Goal: Transaction & Acquisition: Purchase product/service

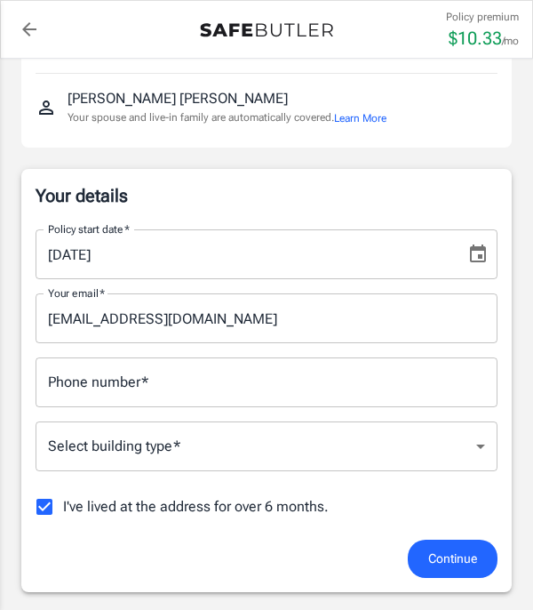
scroll to position [197, 0]
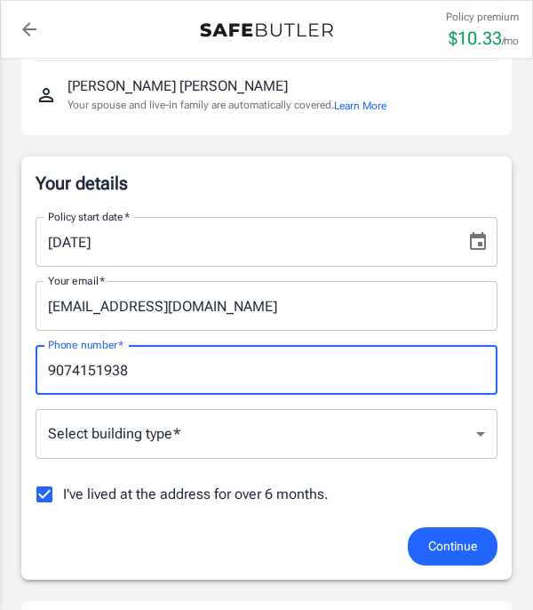
type input "9074151938"
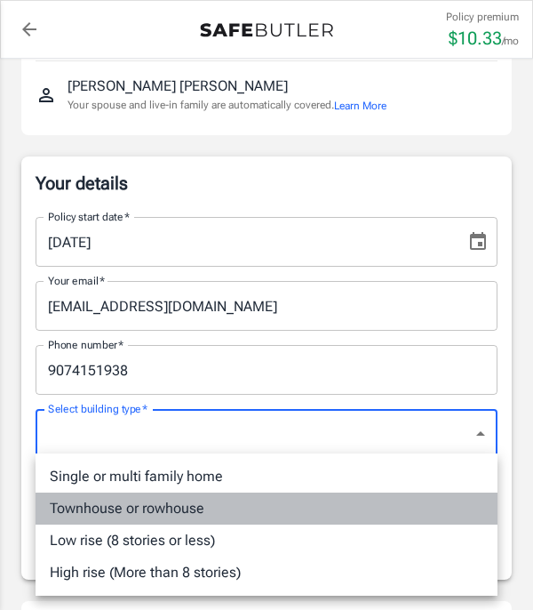
click at [257, 514] on li "Townhouse or rowhouse" at bounding box center [267, 509] width 462 height 32
type input "townhouse"
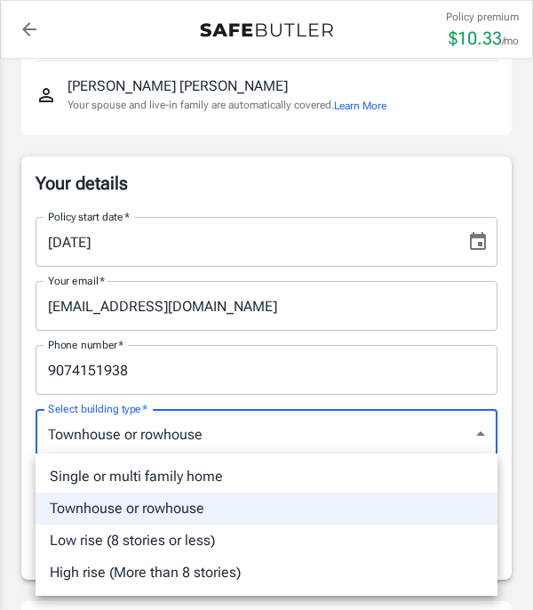
click at [426, 434] on div at bounding box center [266, 305] width 533 height 610
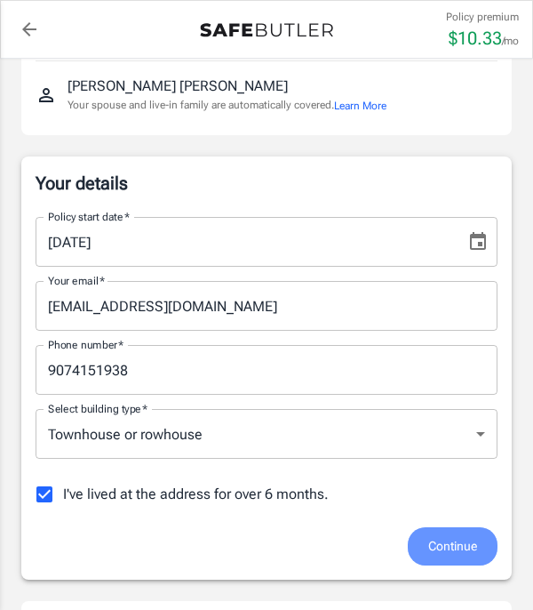
click at [441, 559] on button "Continue" at bounding box center [453, 546] width 90 height 38
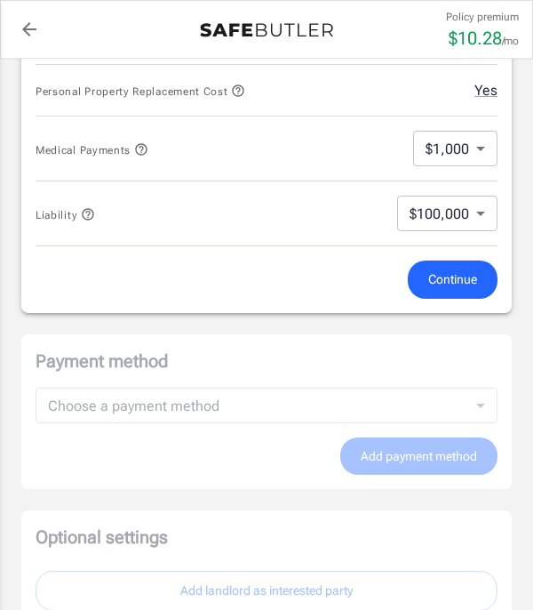
scroll to position [907, 0]
click at [445, 273] on span "Continue" at bounding box center [452, 279] width 49 height 22
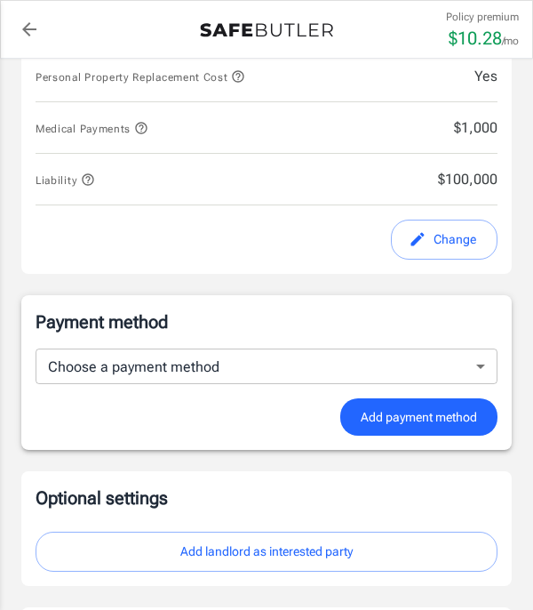
scroll to position [973, 0]
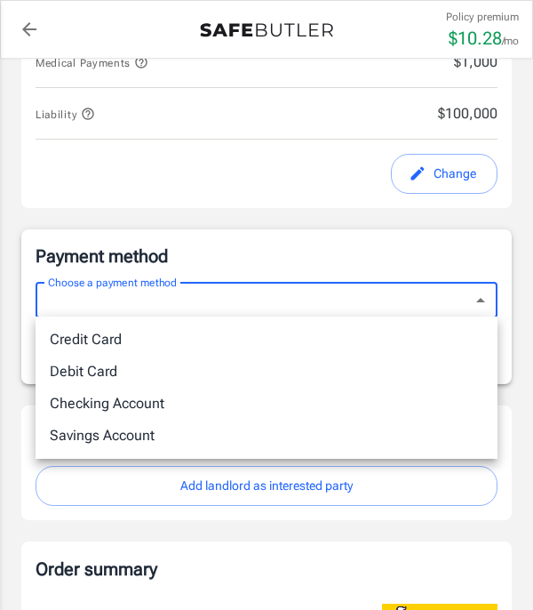
click at [429, 299] on body "Policy premium $ 10.28 /mo Liberty Mutual Renters Insurance [STREET_ADDRESS] Yo…" at bounding box center [266, 130] width 533 height 2206
click at [326, 332] on li "Credit Card" at bounding box center [267, 340] width 462 height 32
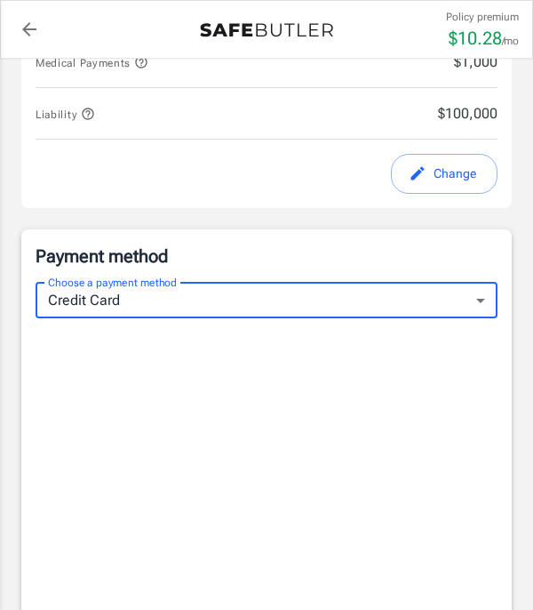
type input "credit"
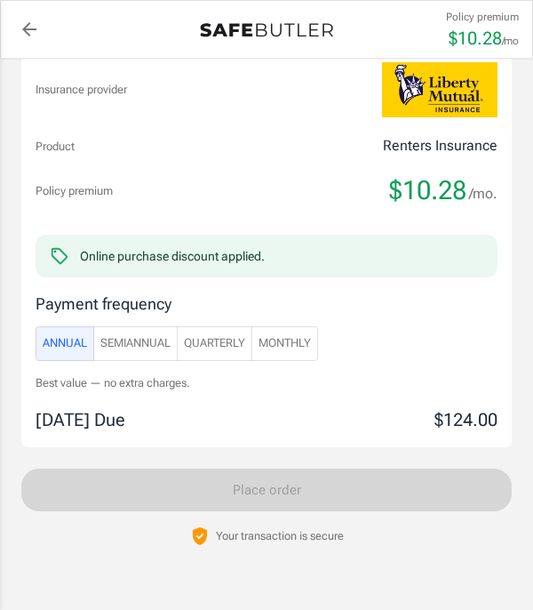
scroll to position [1963, 0]
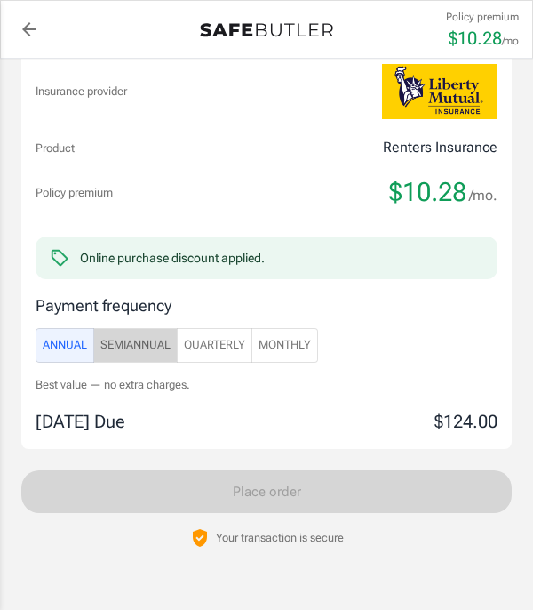
click at [143, 343] on span "SemiAnnual" at bounding box center [135, 345] width 70 height 20
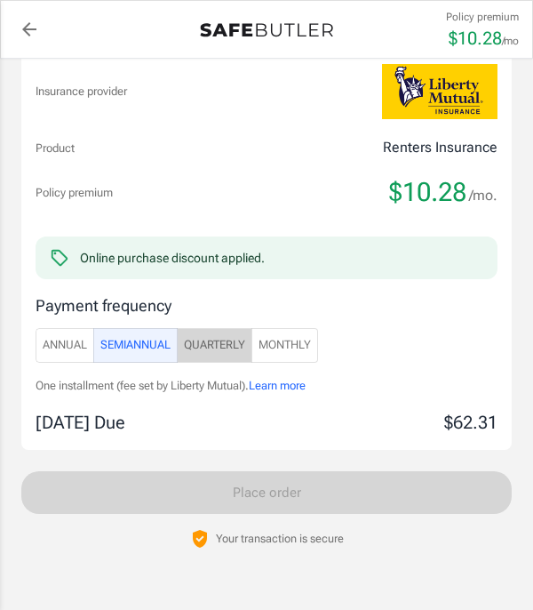
click at [203, 340] on span "Quarterly" at bounding box center [214, 345] width 61 height 20
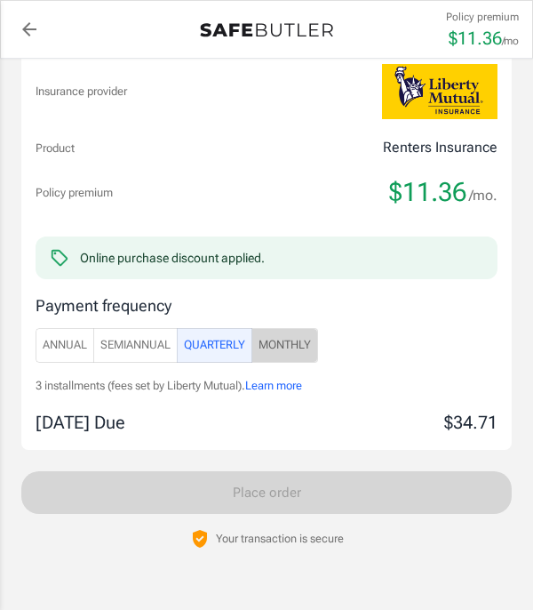
click at [276, 340] on span "Monthly" at bounding box center [285, 345] width 52 height 20
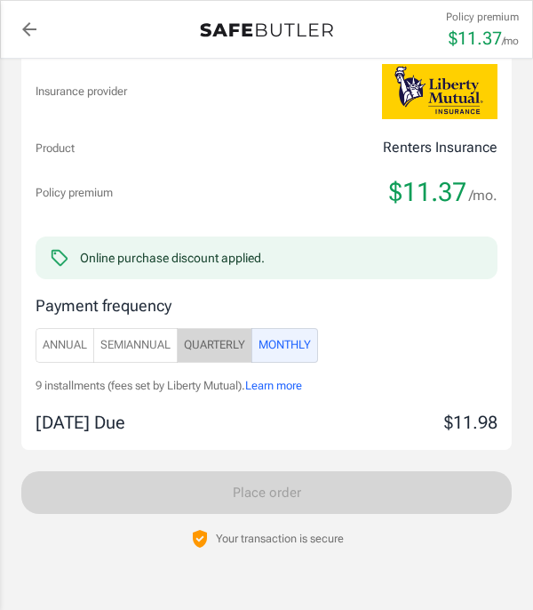
click at [245, 345] on span "Quarterly" at bounding box center [214, 345] width 61 height 20
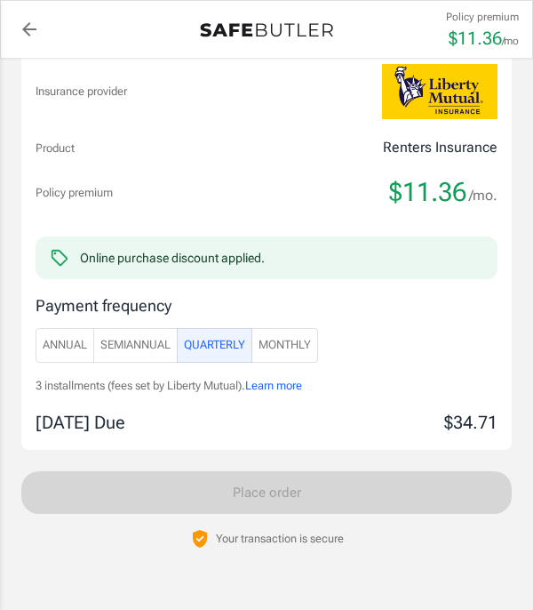
click at [287, 342] on span "Monthly" at bounding box center [285, 345] width 52 height 20
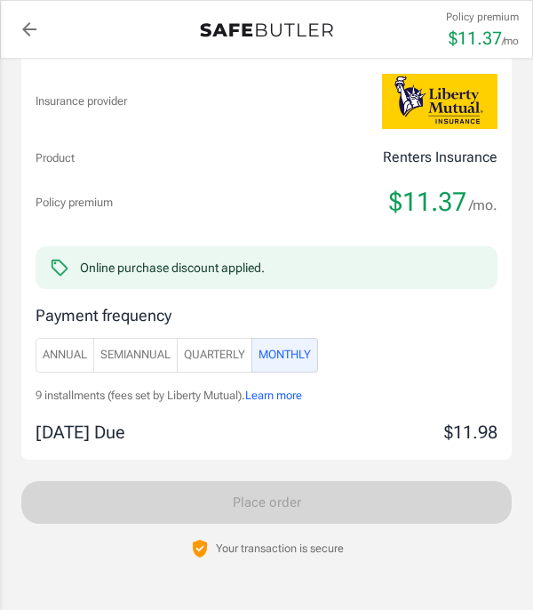
scroll to position [1986, 0]
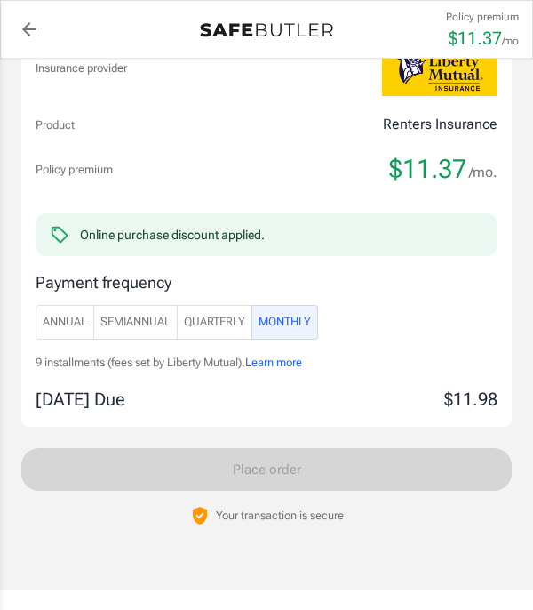
click at [133, 322] on span "SemiAnnual" at bounding box center [135, 322] width 70 height 20
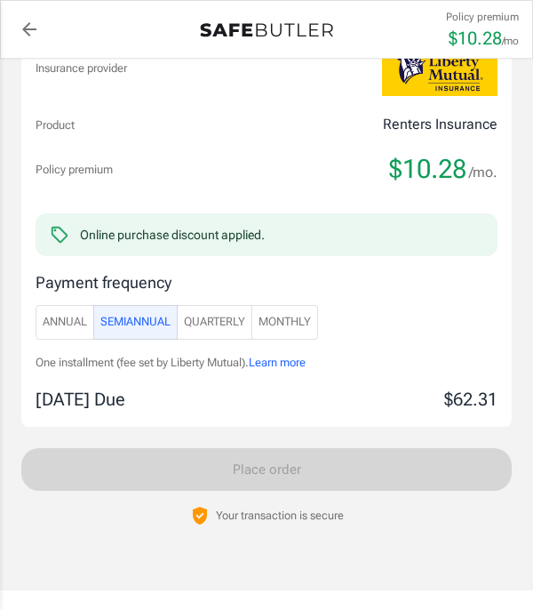
click at [211, 315] on span "Quarterly" at bounding box center [214, 322] width 61 height 20
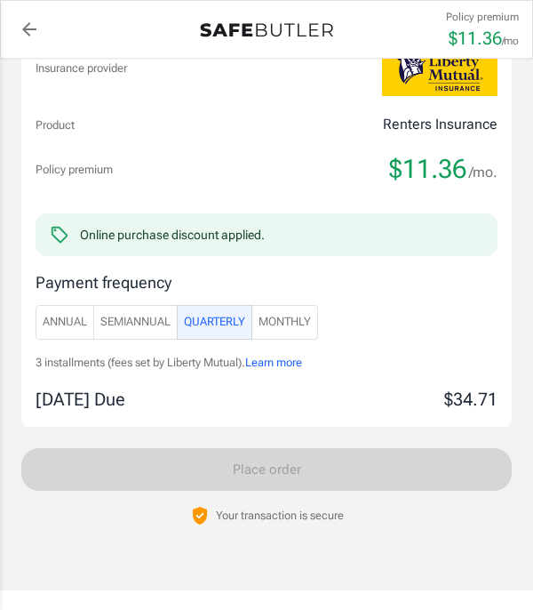
click at [274, 321] on span "Monthly" at bounding box center [285, 322] width 52 height 20
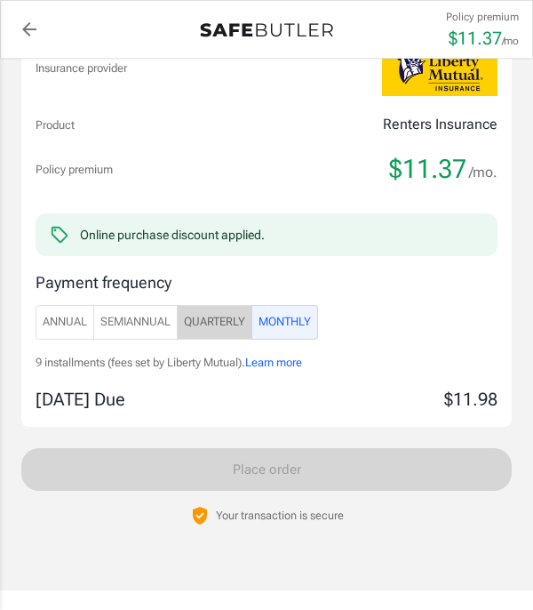
click at [234, 322] on span "Quarterly" at bounding box center [214, 322] width 61 height 20
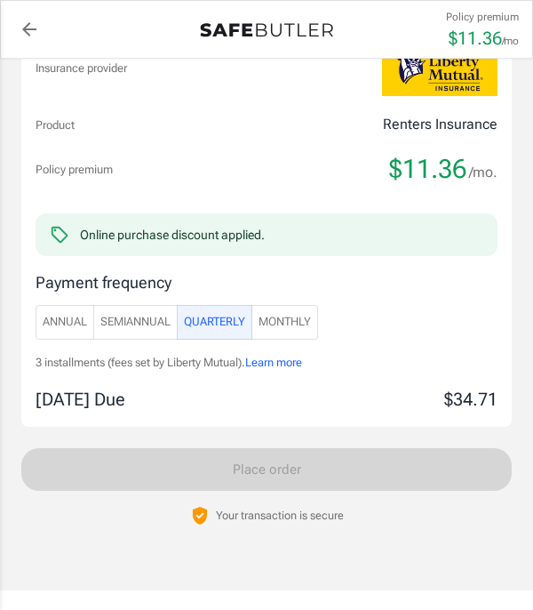
click at [273, 319] on span "Monthly" at bounding box center [285, 322] width 52 height 20
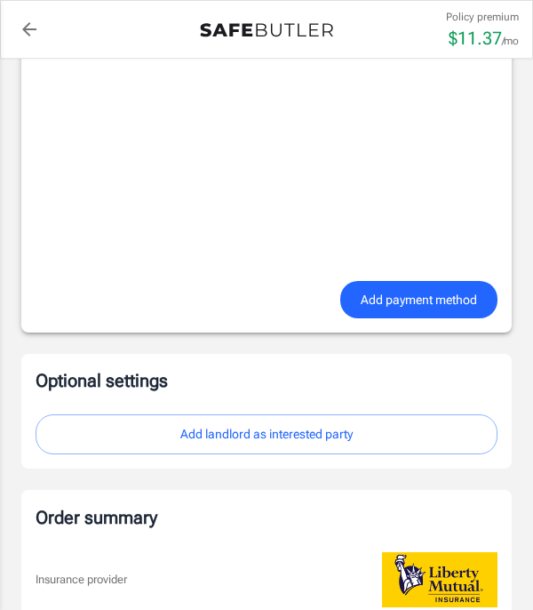
scroll to position [1438, 0]
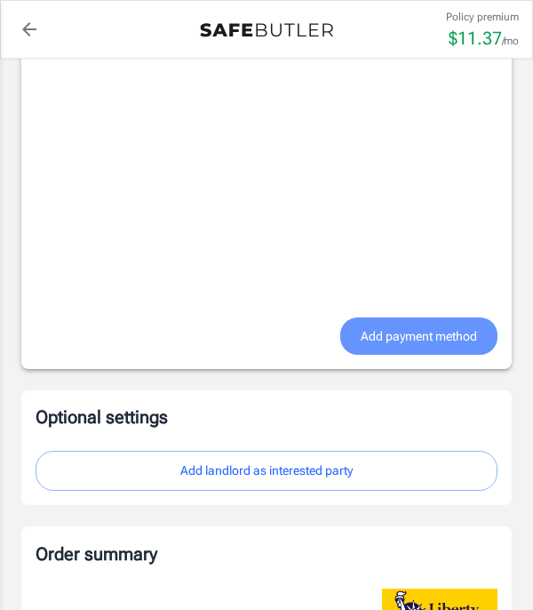
click at [421, 335] on span "Add payment method" at bounding box center [419, 336] width 116 height 22
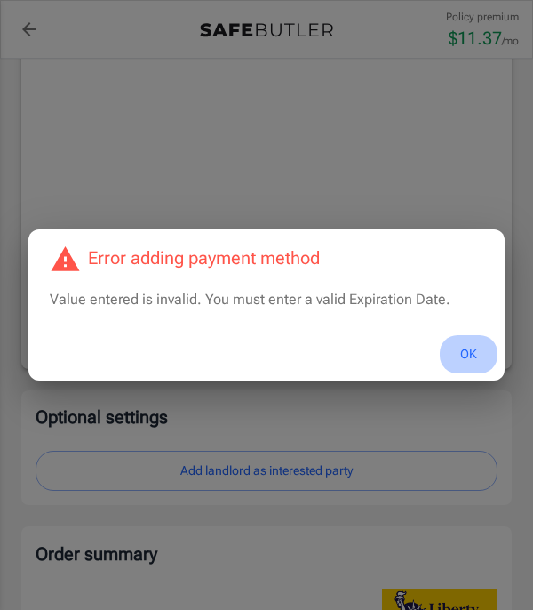
click at [473, 362] on button "OK" at bounding box center [469, 354] width 58 height 38
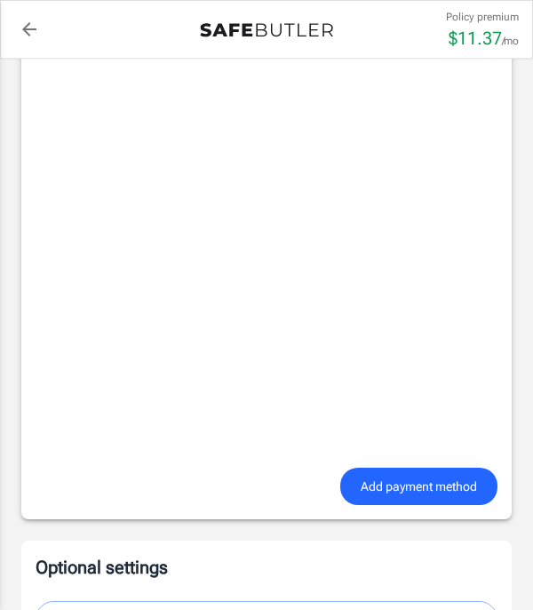
scroll to position [1285, 0]
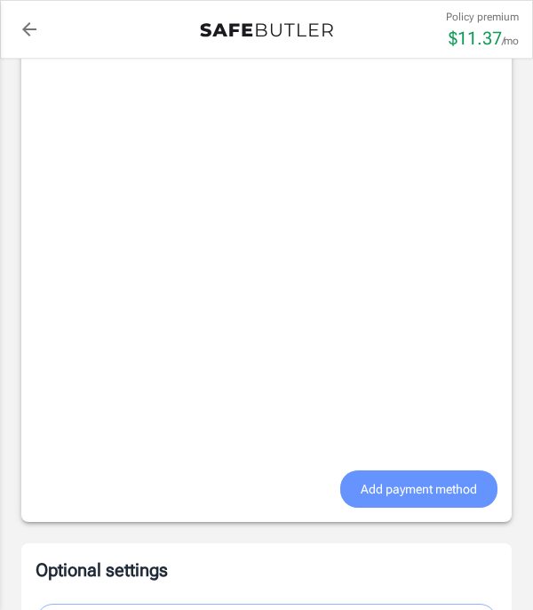
click at [361, 485] on span "Add payment method" at bounding box center [419, 489] width 116 height 22
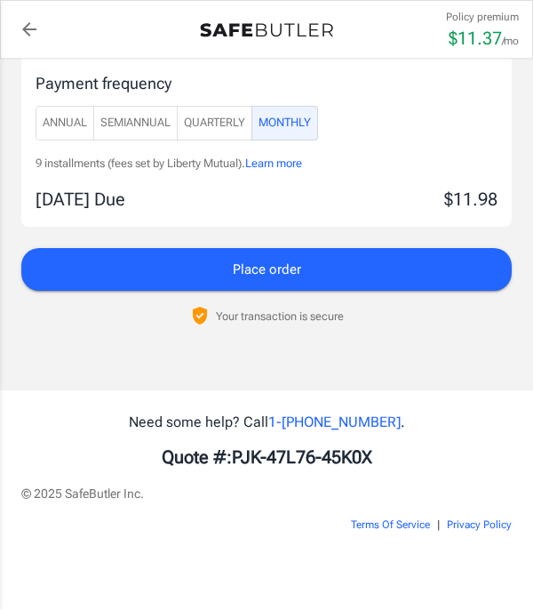
scroll to position [1732, 0]
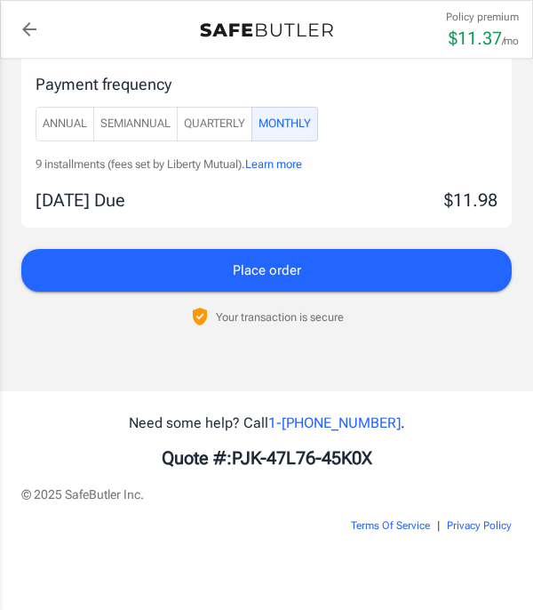
click at [398, 267] on button "Place order" at bounding box center [266, 270] width 491 height 43
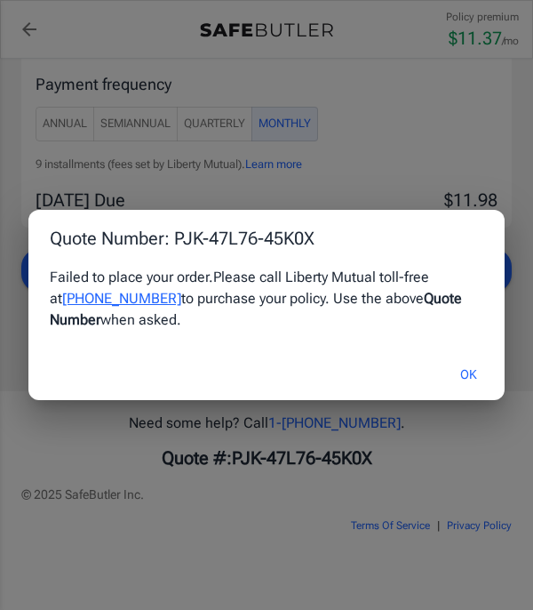
click at [181, 290] on link "[PHONE_NUMBER]" at bounding box center [121, 298] width 119 height 17
click at [465, 372] on button "OK" at bounding box center [469, 375] width 58 height 38
